Goal: Navigation & Orientation: Find specific page/section

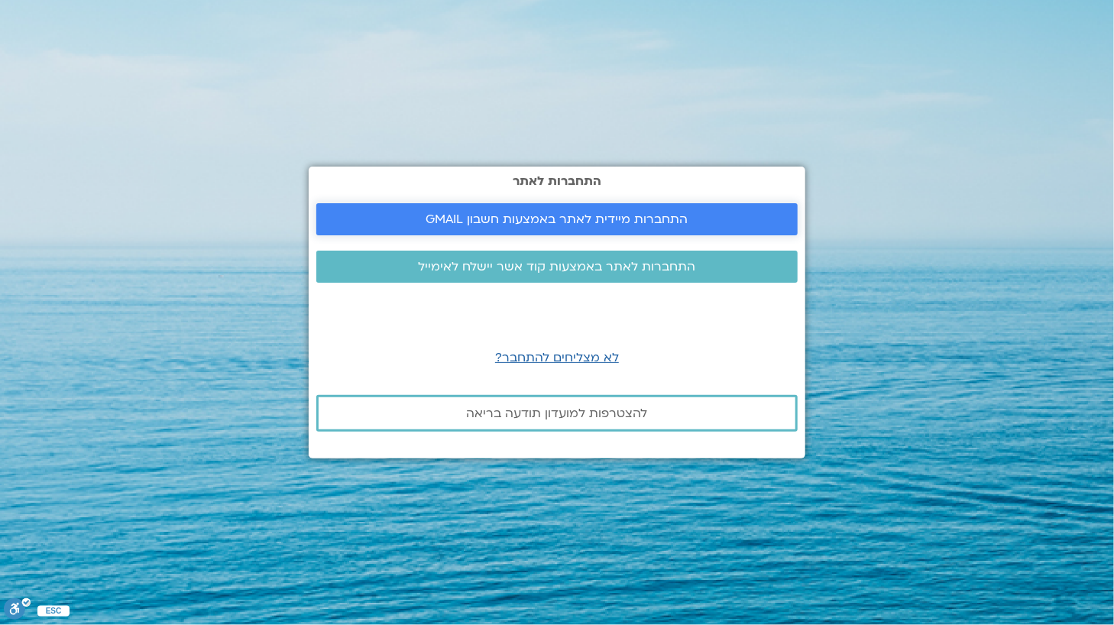
click at [534, 215] on span "התחברות מיידית לאתר באמצעות חשבון GMAIL" at bounding box center [558, 219] width 262 height 14
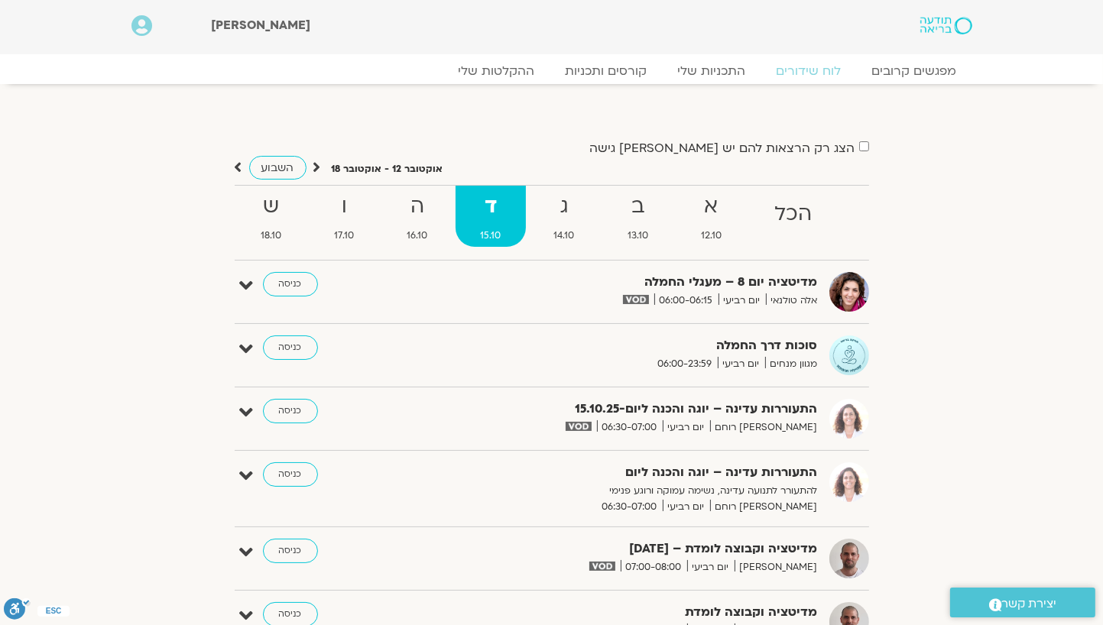
click at [795, 569] on span "[PERSON_NAME]" at bounding box center [776, 568] width 83 height 16
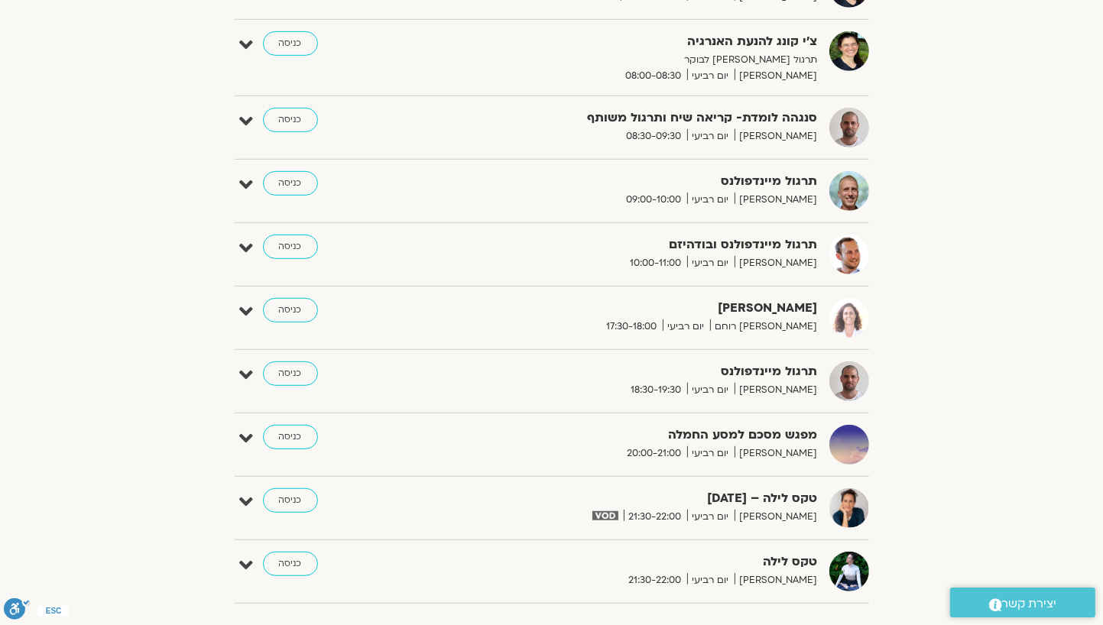
scroll to position [841, 0]
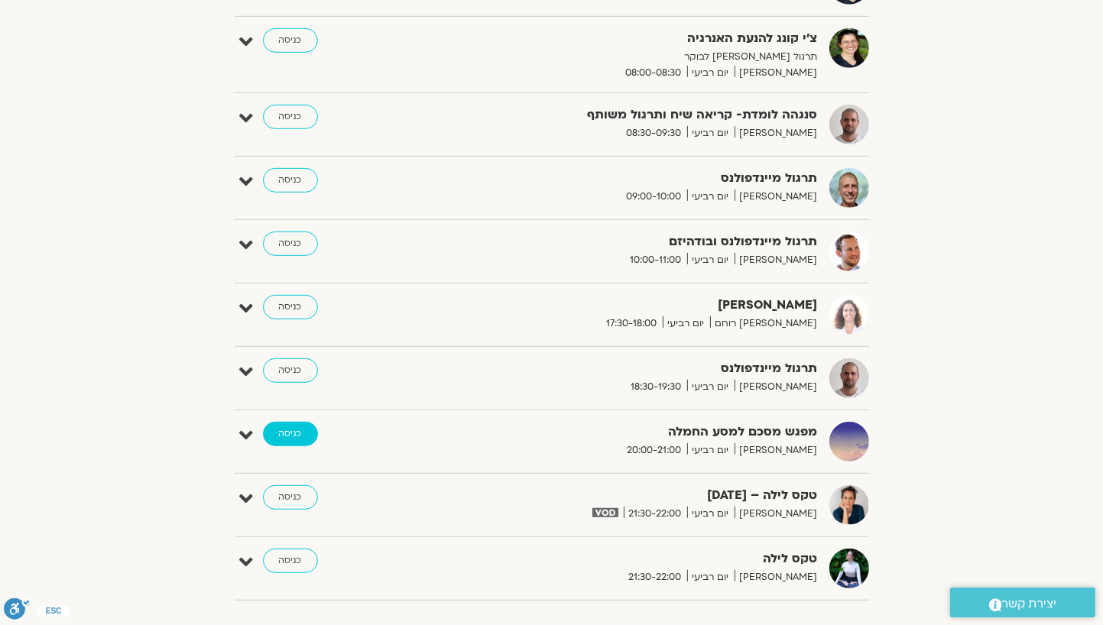
click at [290, 433] on link "כניסה" at bounding box center [290, 434] width 55 height 24
